Goal: Task Accomplishment & Management: Use online tool/utility

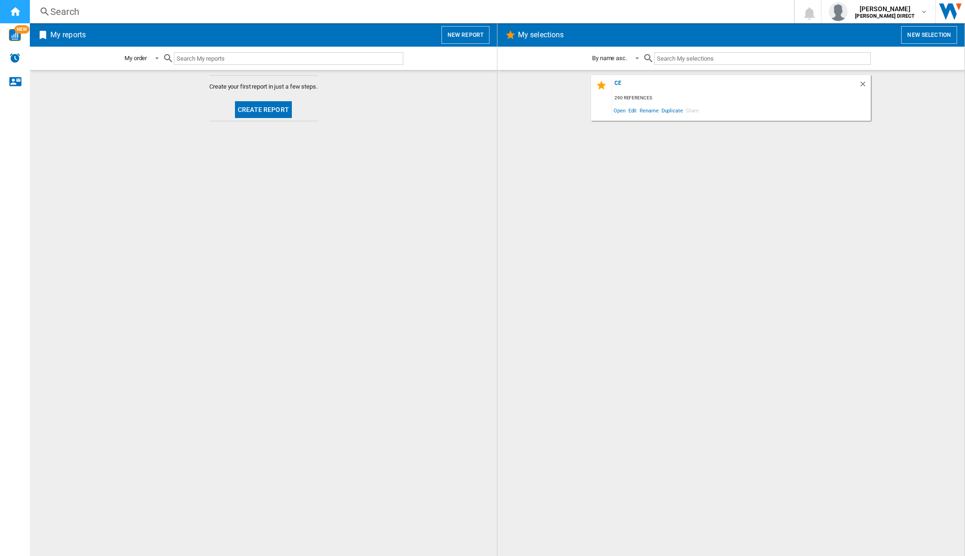
click at [23, 5] on div "Home" at bounding box center [15, 11] width 30 height 23
click at [19, 7] on ng-md-icon "Home" at bounding box center [14, 11] width 11 height 11
click at [864, 84] on ng-md-icon "Delete" at bounding box center [864, 85] width 11 height 11
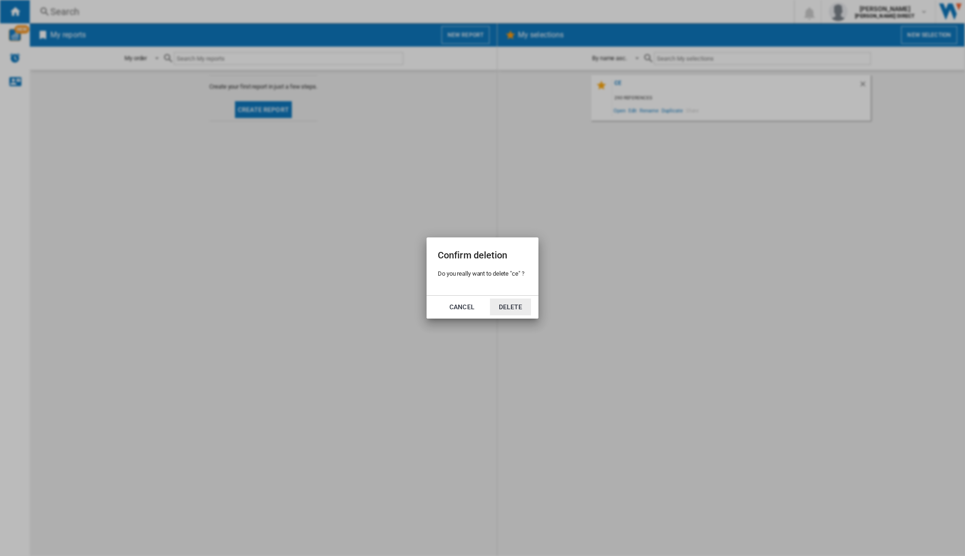
click button "Delete" at bounding box center [510, 306] width 41 height 17
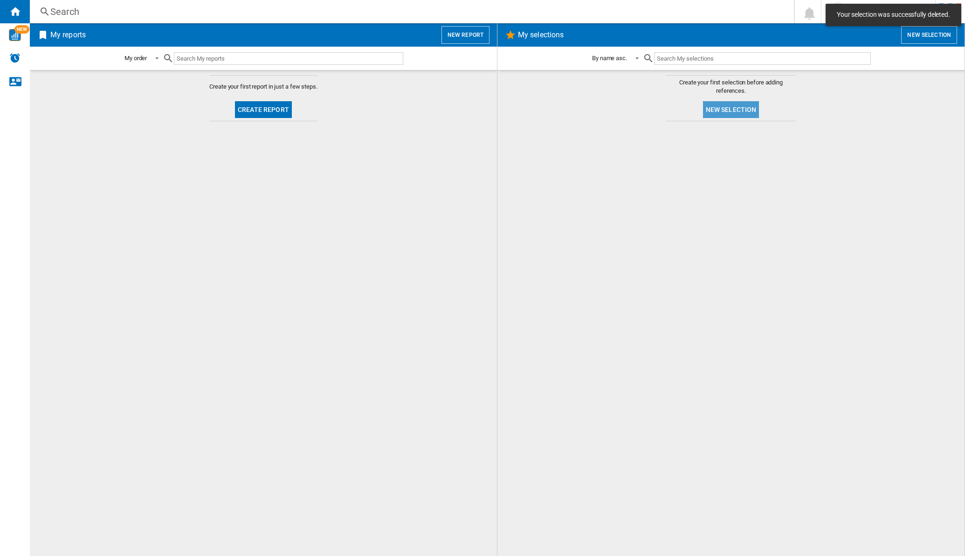
click at [746, 116] on button "New selection" at bounding box center [731, 109] width 56 height 17
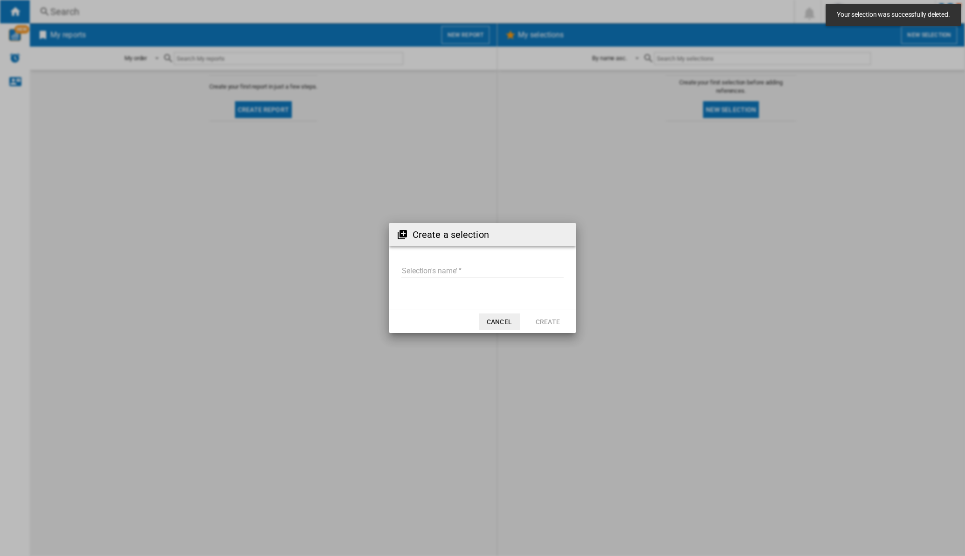
click at [408, 270] on input "Selection's name'" at bounding box center [482, 271] width 162 height 14
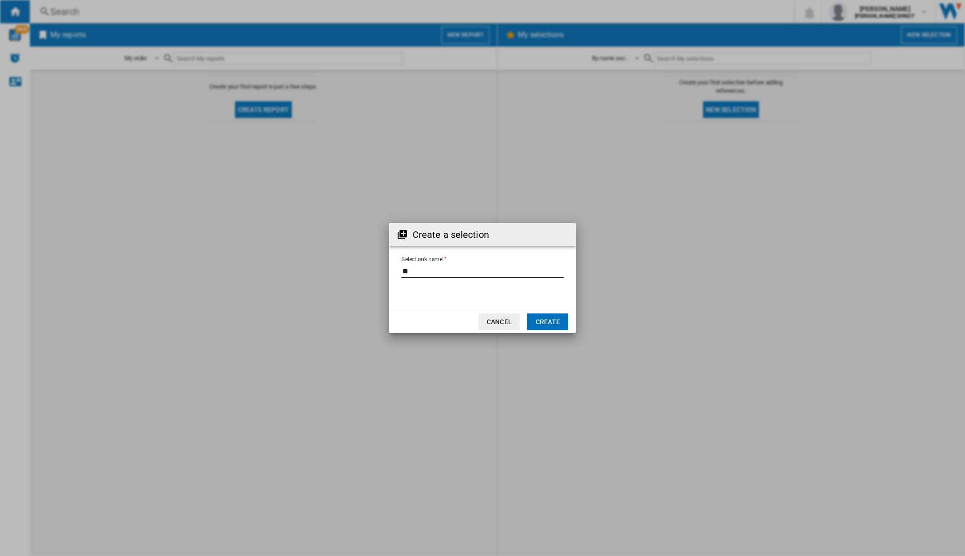
type input "**"
click at [572, 326] on md-dialog-actions "Cancel Create" at bounding box center [482, 321] width 187 height 23
click at [566, 327] on button "Create" at bounding box center [547, 321] width 41 height 17
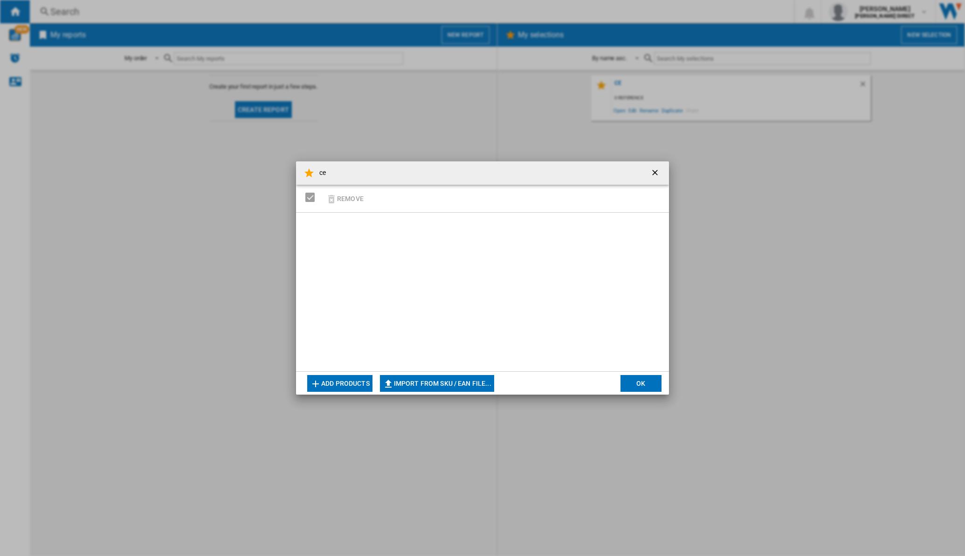
click at [431, 380] on button "Import from SKU / EAN file..." at bounding box center [437, 383] width 114 height 17
type input "**********"
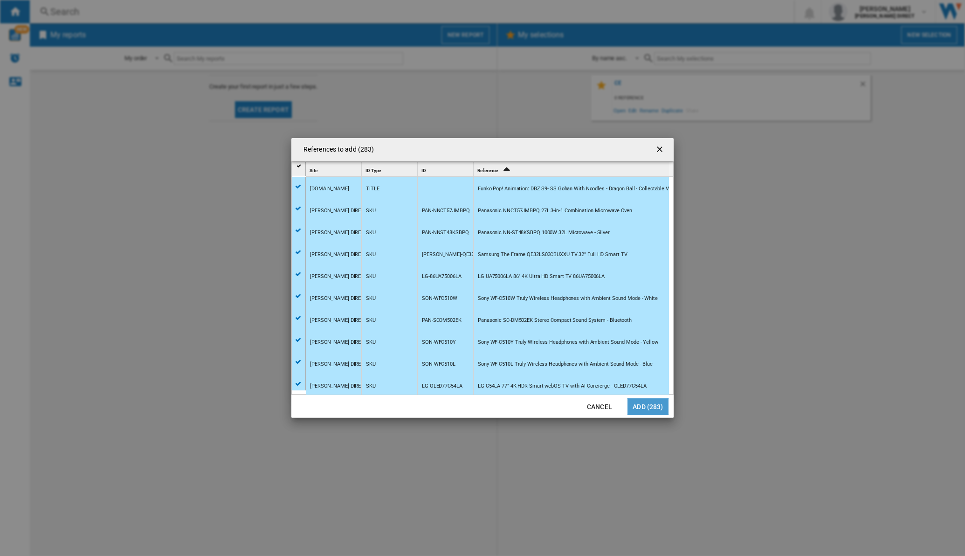
click at [655, 406] on button "Add (283)" at bounding box center [648, 406] width 41 height 17
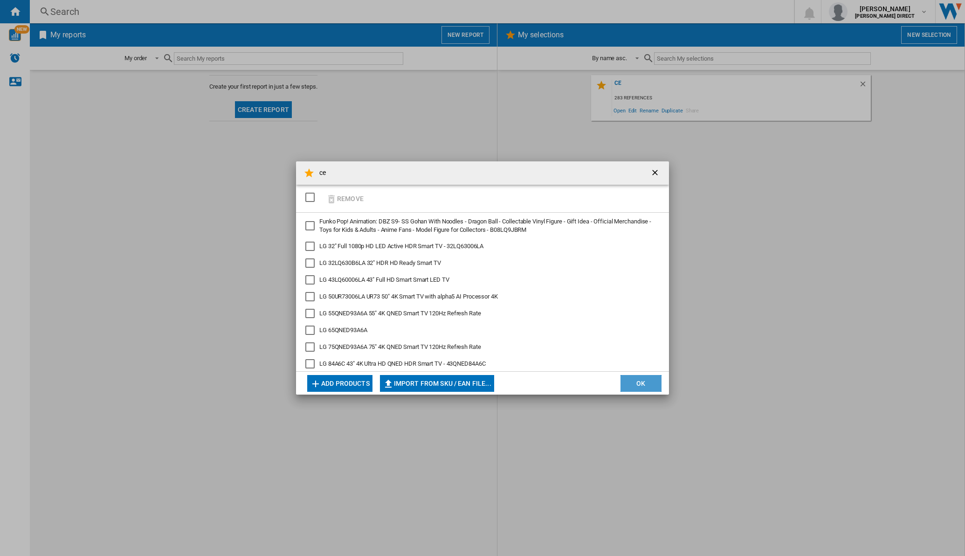
click at [642, 379] on button "OK" at bounding box center [641, 383] width 41 height 17
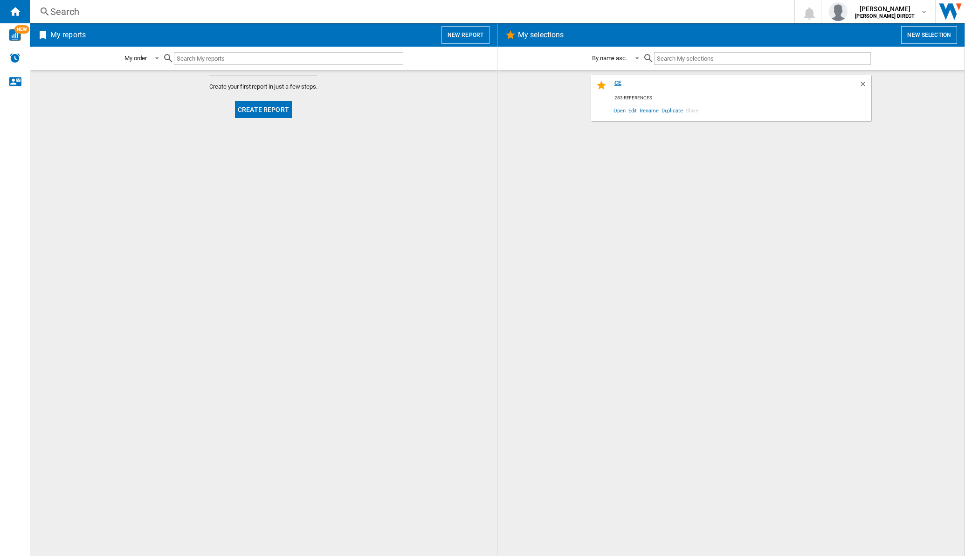
click at [616, 86] on div "ce" at bounding box center [735, 86] width 247 height 13
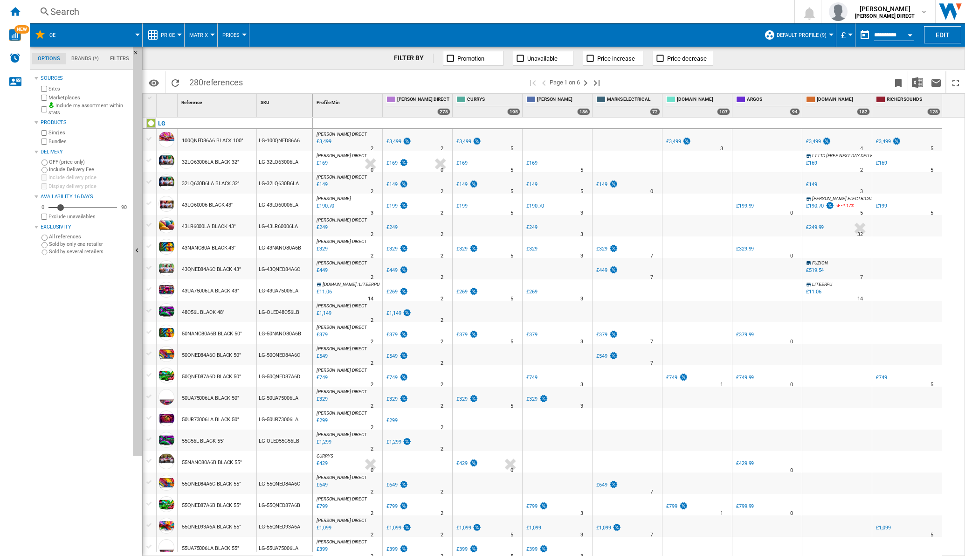
click at [200, 35] on span "Matrix" at bounding box center [198, 35] width 19 height 6
click at [214, 82] on span "Ranking" at bounding box center [204, 80] width 25 height 8
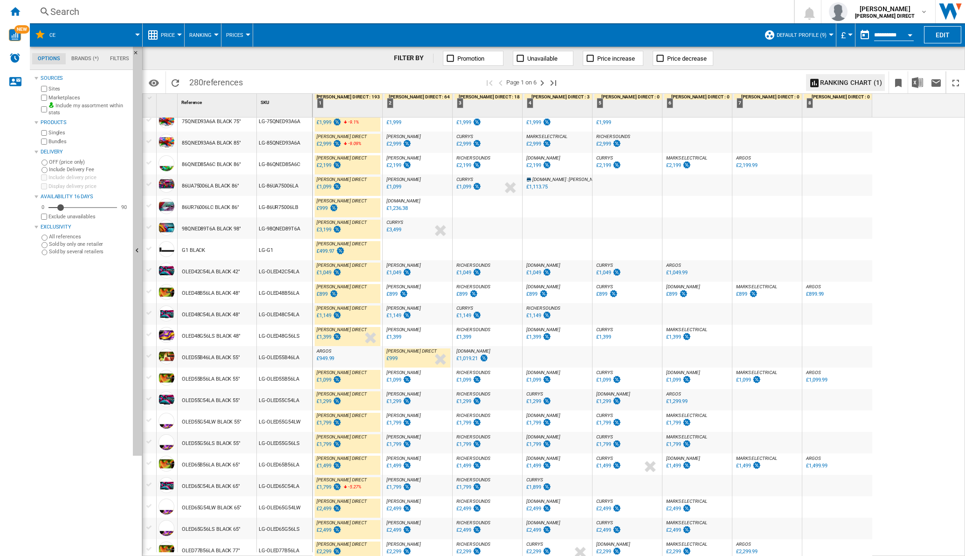
scroll to position [644, 0]
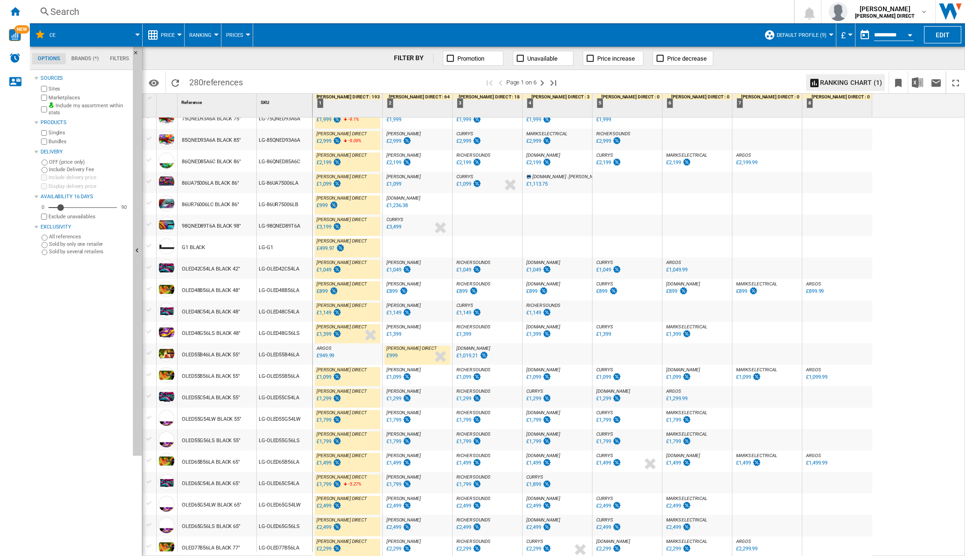
drag, startPoint x: 543, startPoint y: 81, endPoint x: 529, endPoint y: 2, distance: 79.5
click at [543, 81] on ng-md-icon "Next page" at bounding box center [542, 82] width 11 height 11
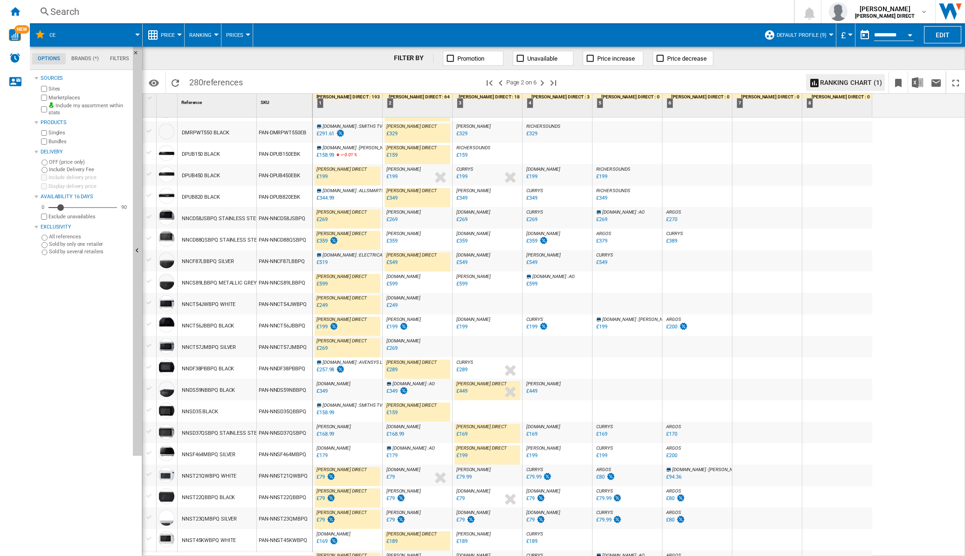
scroll to position [655, 0]
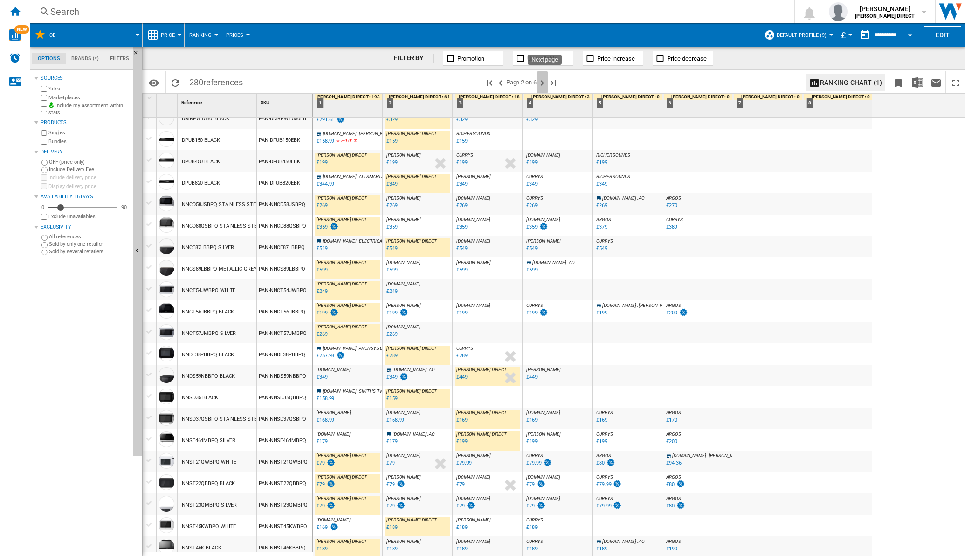
click at [544, 80] on ng-md-icon "Next page" at bounding box center [542, 82] width 11 height 11
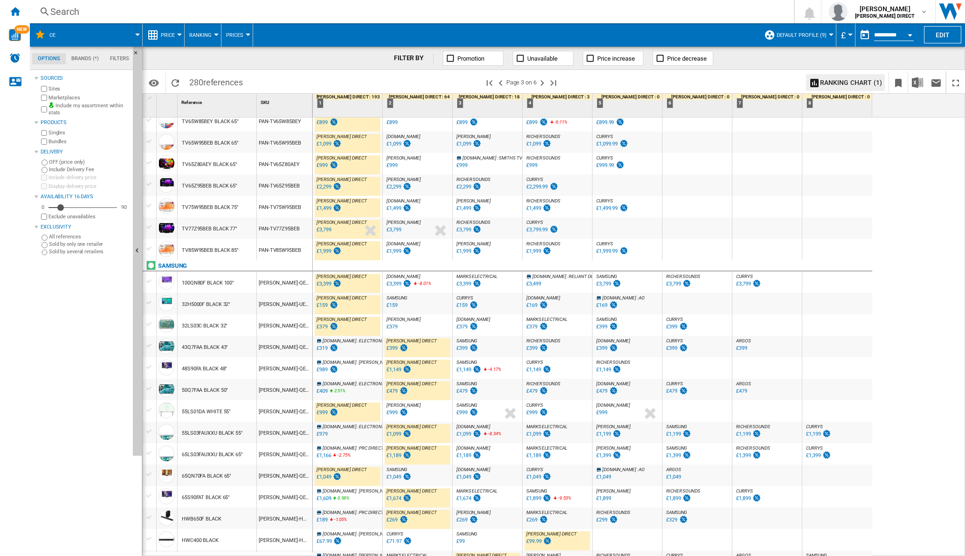
scroll to position [655, 0]
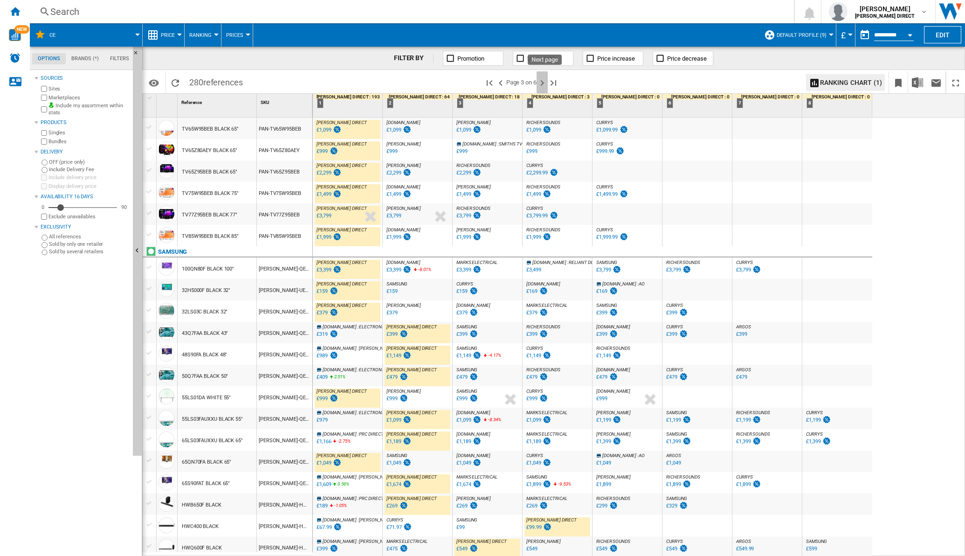
click at [548, 79] on ng-md-icon "Next page" at bounding box center [542, 82] width 11 height 11
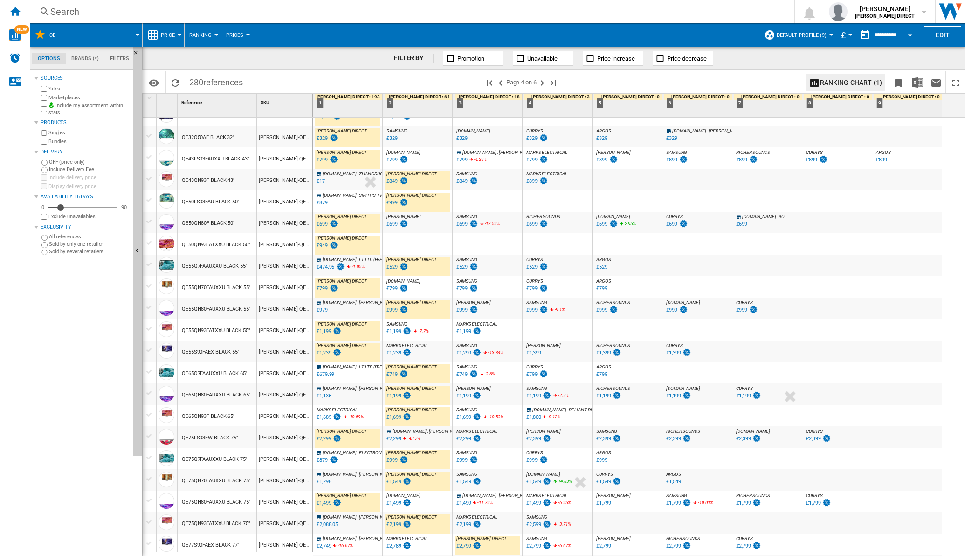
scroll to position [233, 0]
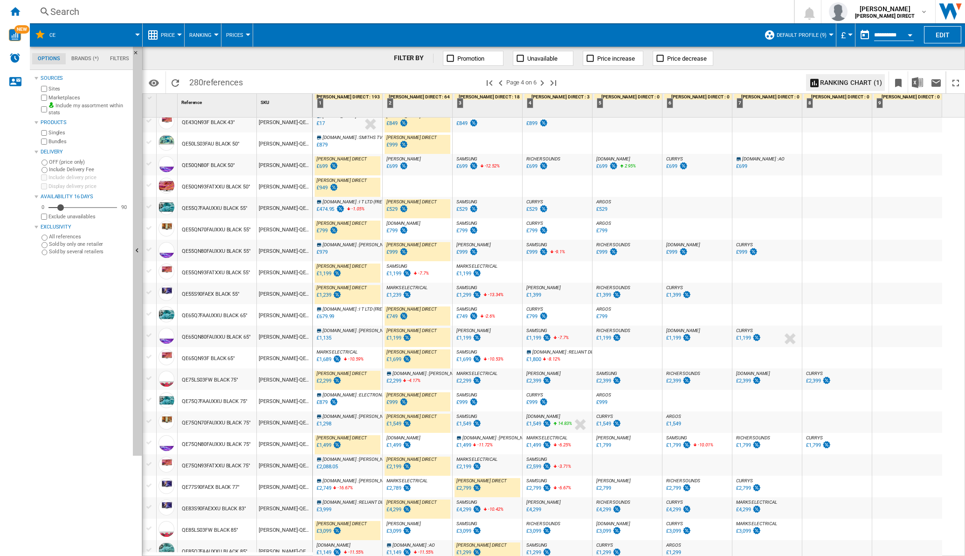
click at [325, 357] on div "£1,689" at bounding box center [324, 359] width 14 height 6
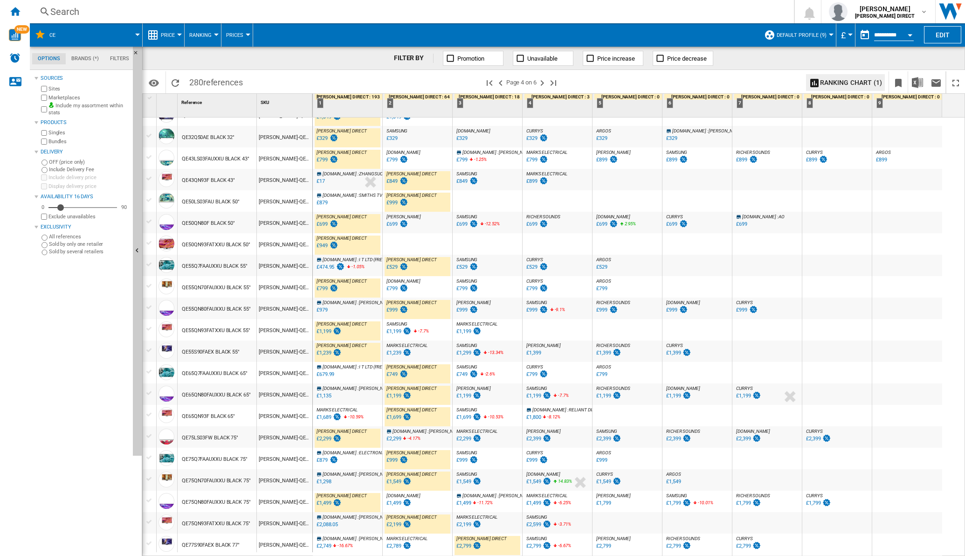
click at [532, 180] on div "£899" at bounding box center [531, 181] width 11 height 6
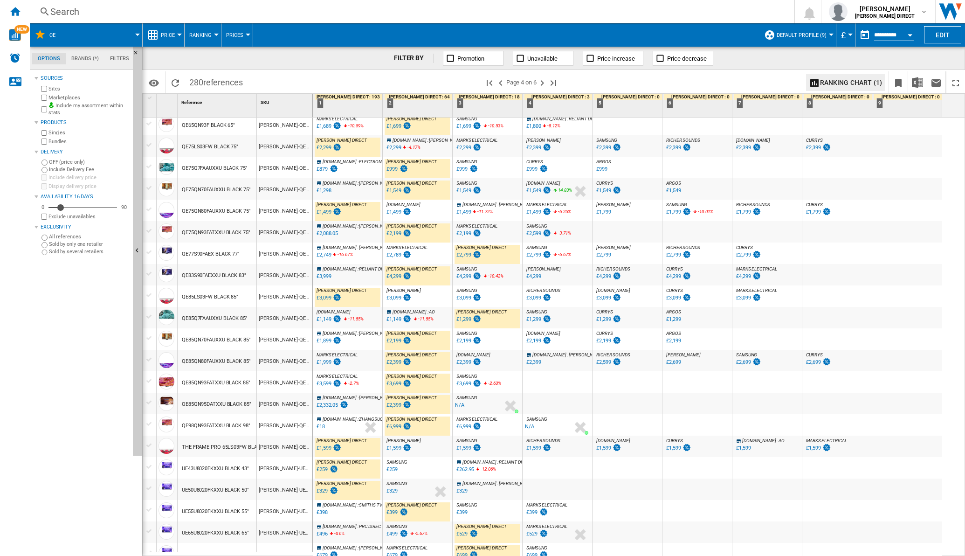
scroll to position [525, 0]
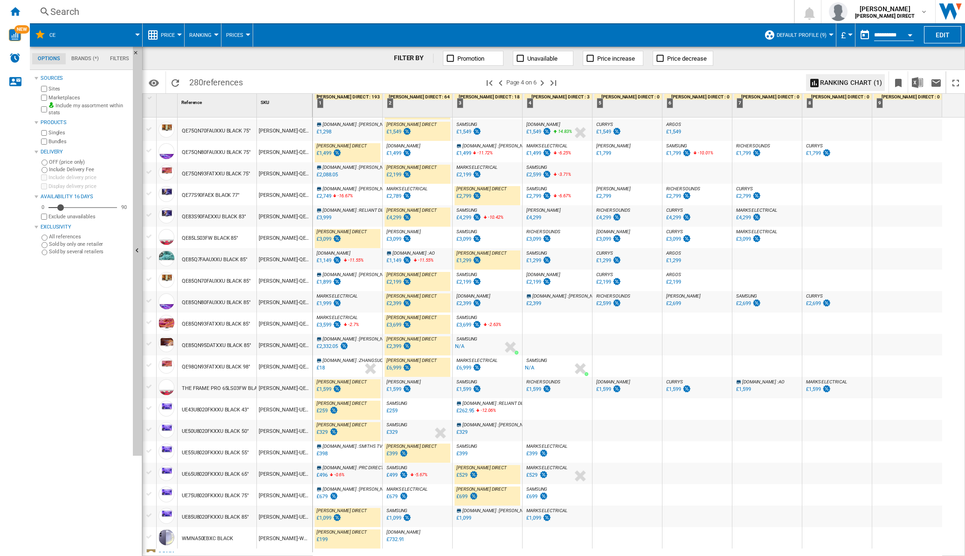
click at [331, 324] on div "£3,599" at bounding box center [324, 325] width 14 height 6
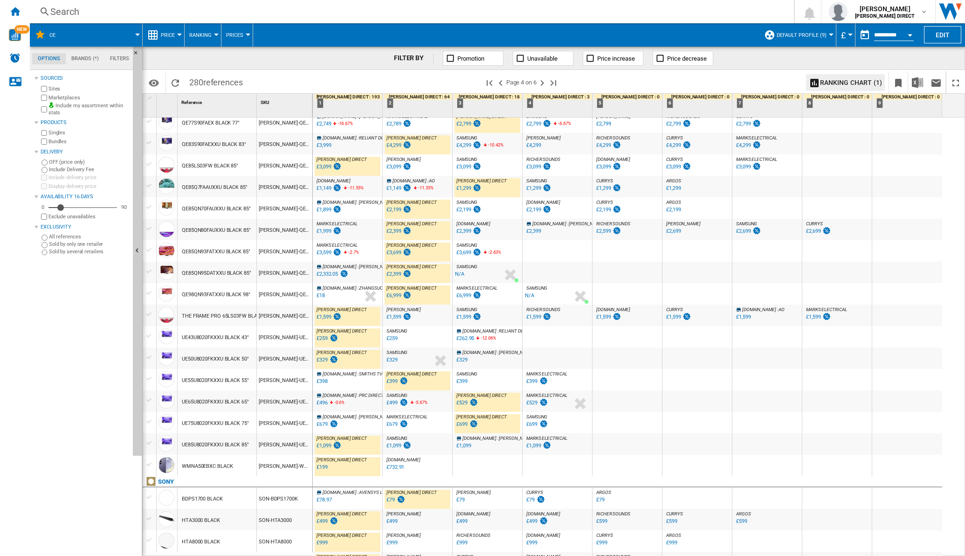
scroll to position [655, 0]
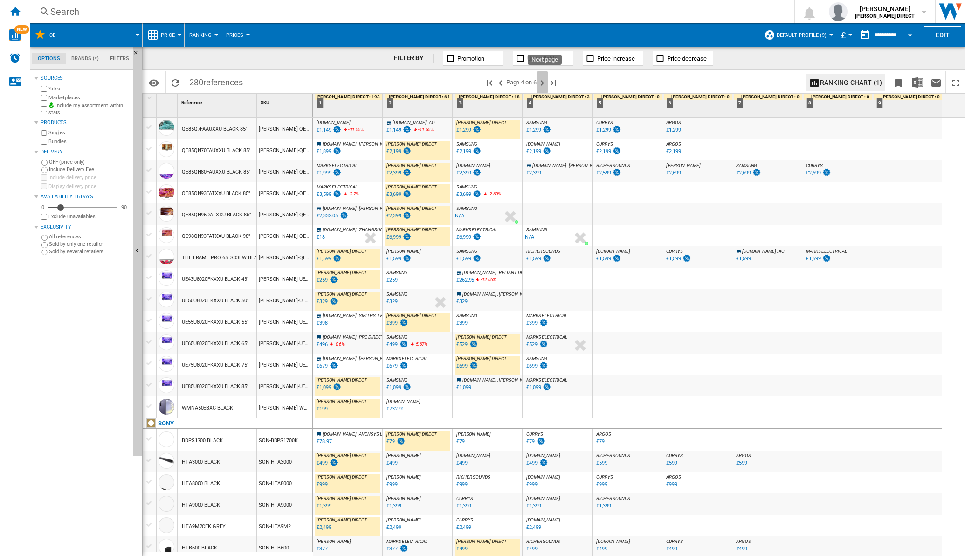
click at [545, 79] on ng-md-icon "Next page" at bounding box center [542, 82] width 11 height 11
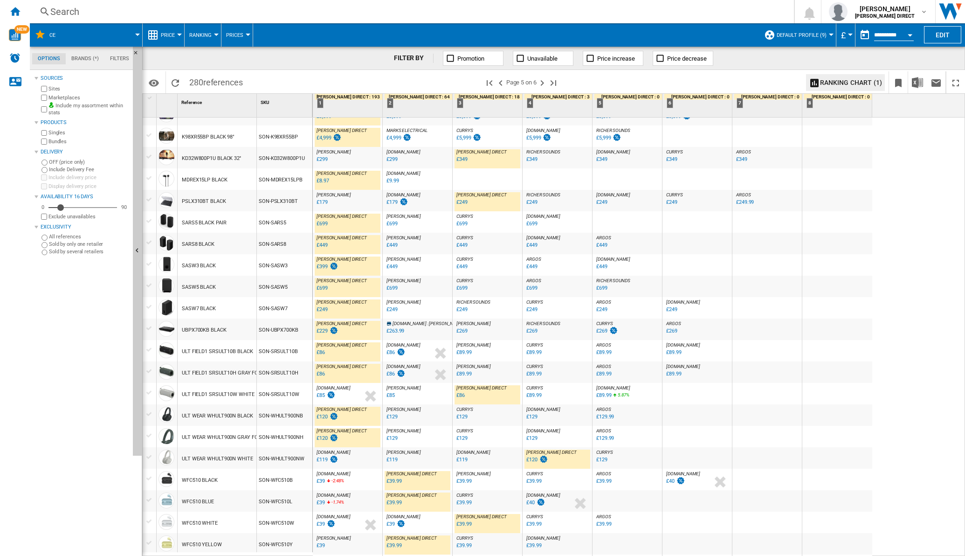
scroll to position [644, 0]
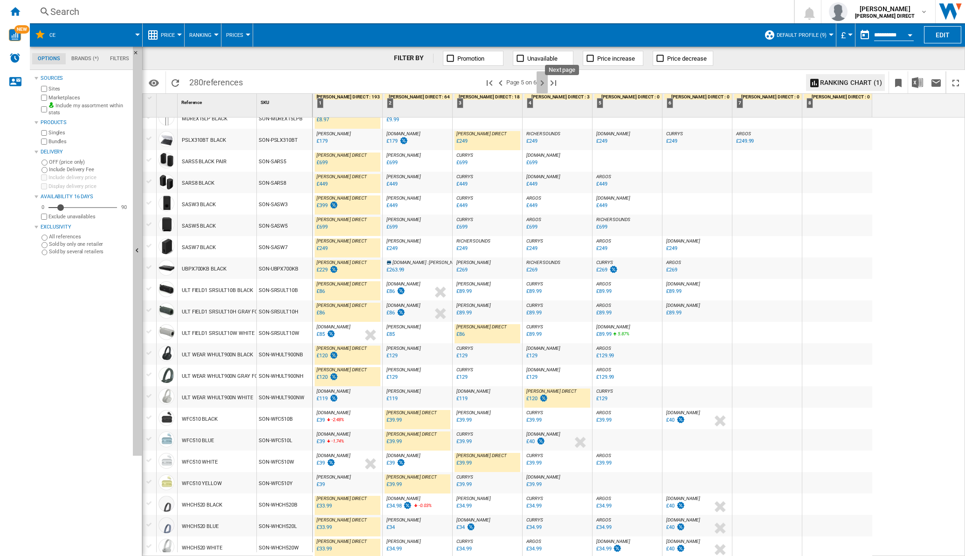
click at [548, 85] on ng-md-icon "Next page" at bounding box center [542, 82] width 11 height 11
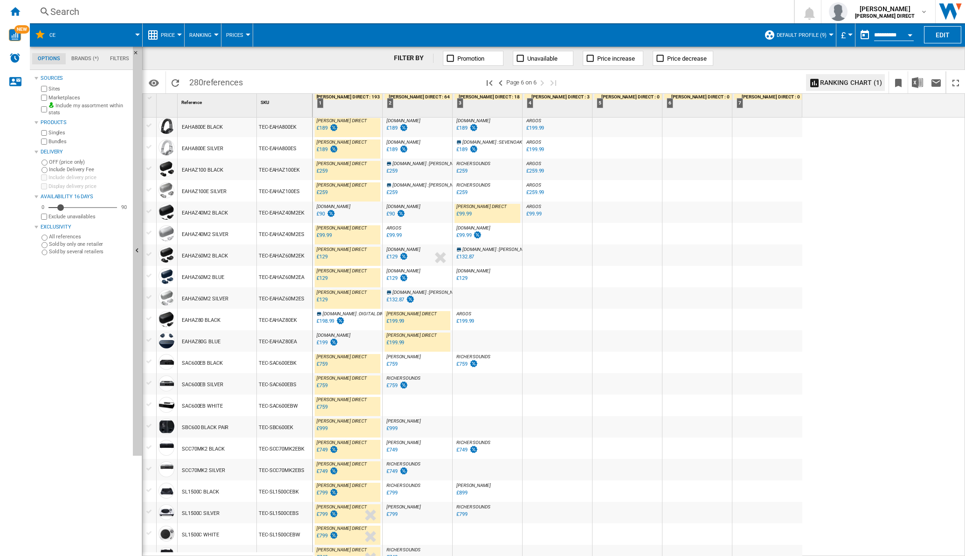
scroll to position [226, 0]
